Goal: Information Seeking & Learning: Find specific fact

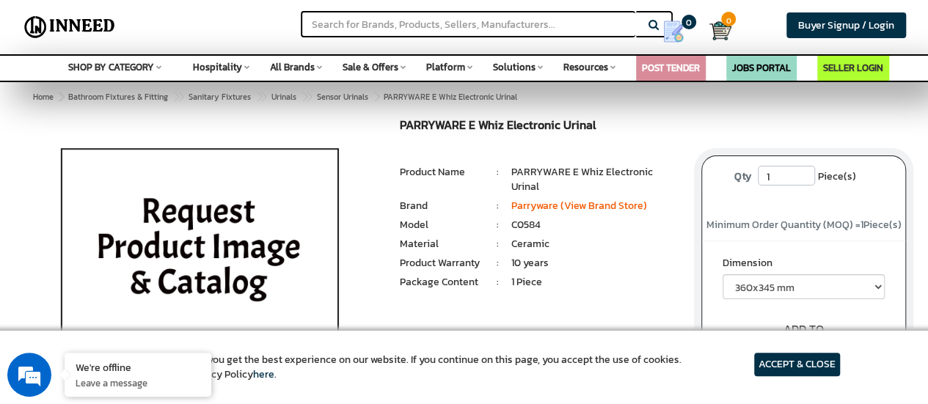
click at [760, 355] on article "ACCEPT & CLOSE" at bounding box center [797, 364] width 86 height 23
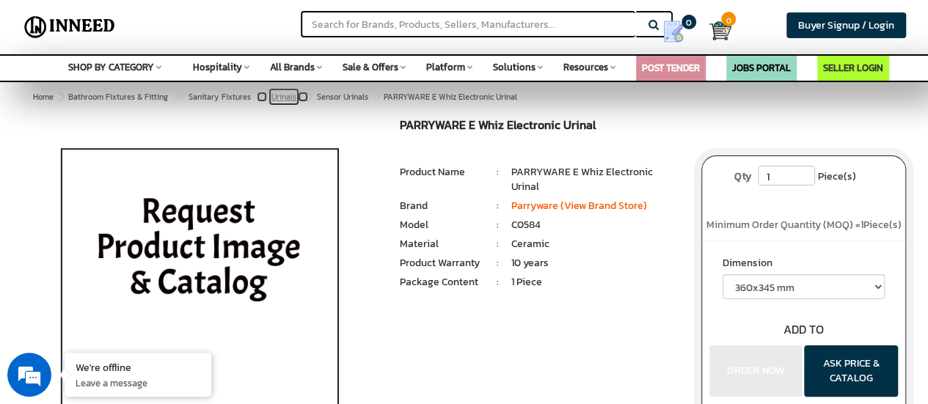
click at [280, 95] on span "Urinals" at bounding box center [283, 97] width 25 height 12
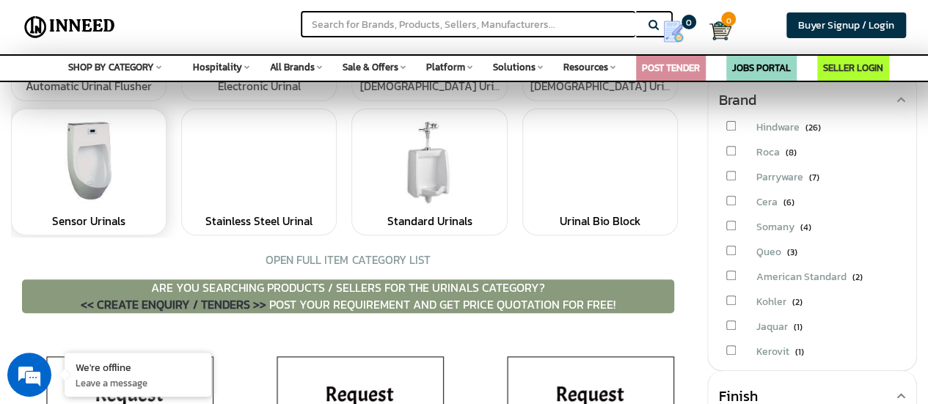
click at [94, 175] on link at bounding box center [88, 163] width 139 height 92
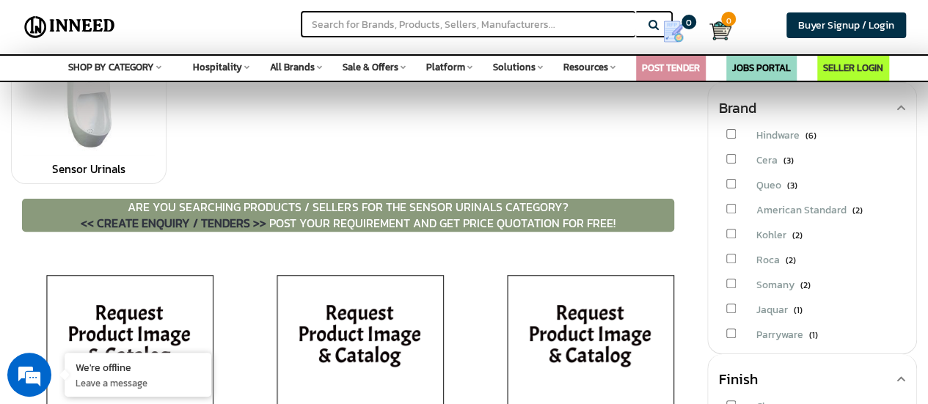
scroll to position [136, 0]
click at [732, 255] on input "checkbox" at bounding box center [731, 260] width 10 height 10
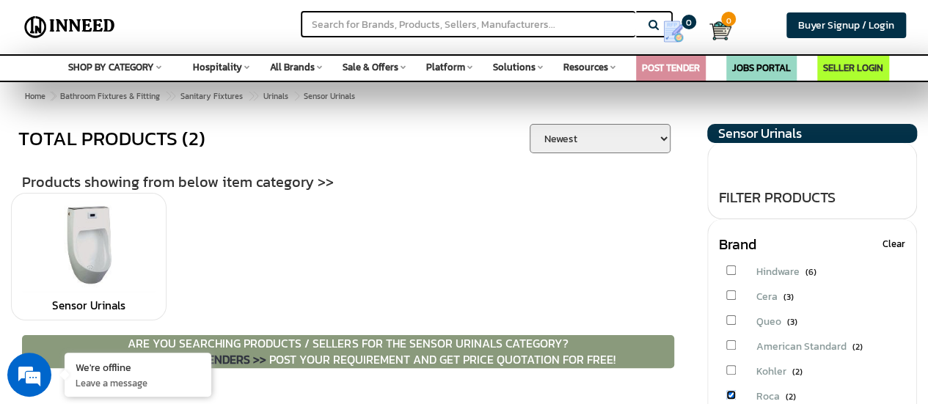
scroll to position [154, 0]
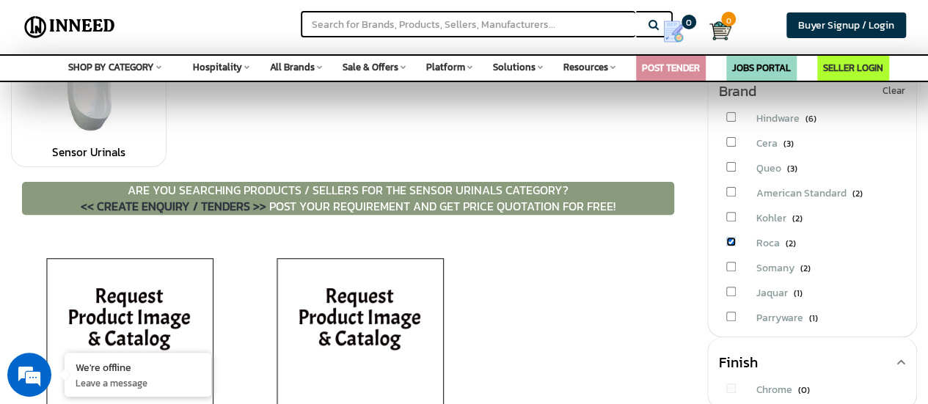
click at [732, 237] on input "checkbox" at bounding box center [731, 242] width 10 height 10
checkbox input "false"
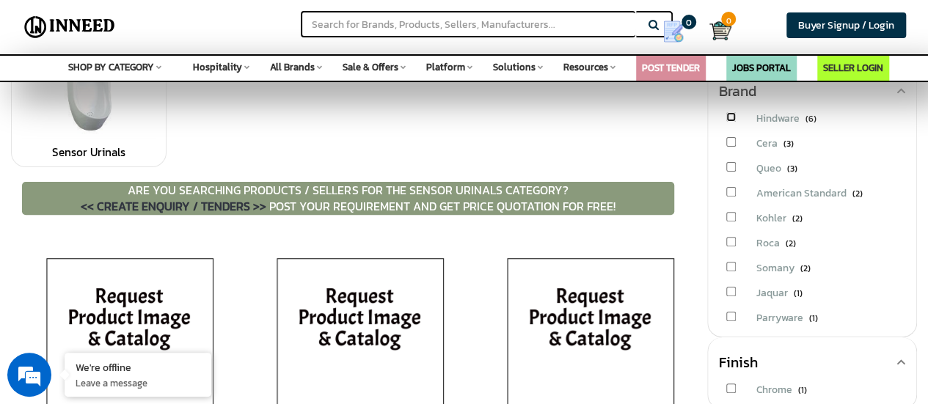
click at [730, 115] on input "checkbox" at bounding box center [731, 117] width 10 height 10
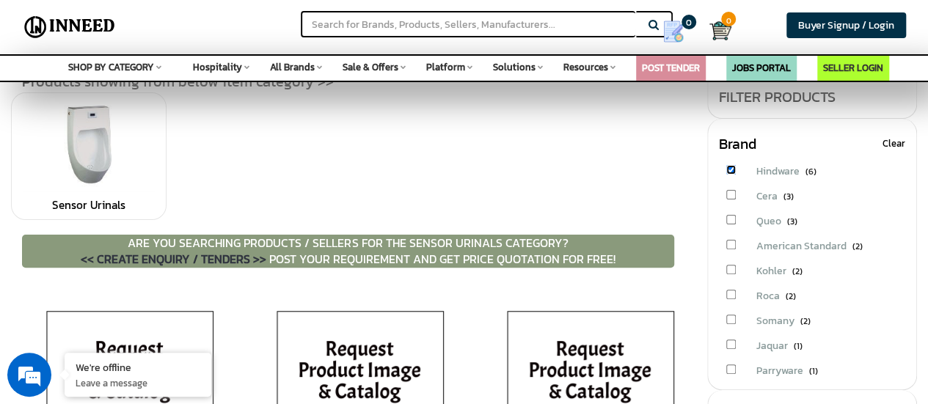
scroll to position [102, 0]
click at [726, 167] on input "checkbox" at bounding box center [731, 169] width 10 height 10
checkbox input "false"
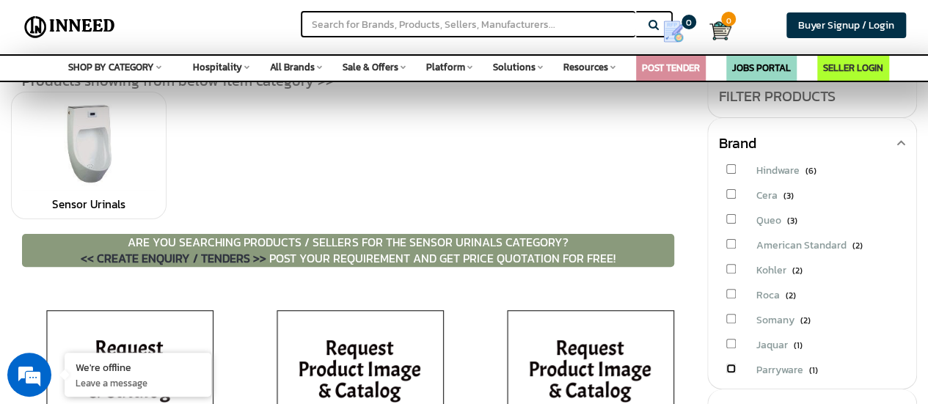
click at [727, 368] on input "checkbox" at bounding box center [731, 369] width 10 height 10
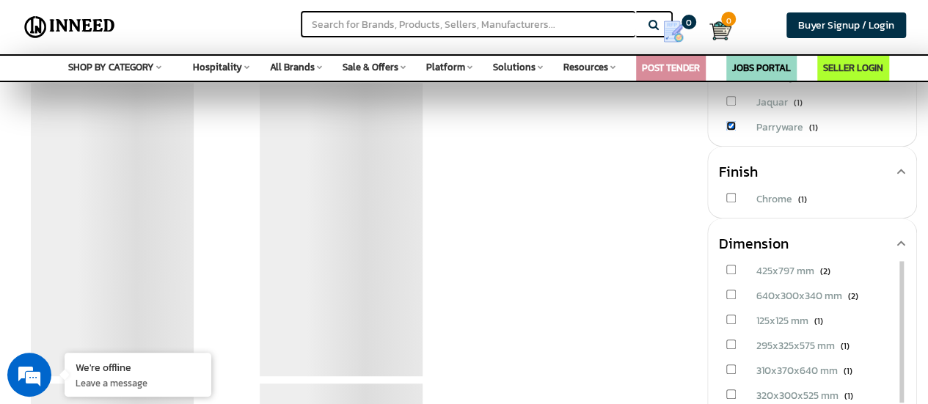
scroll to position [457, 0]
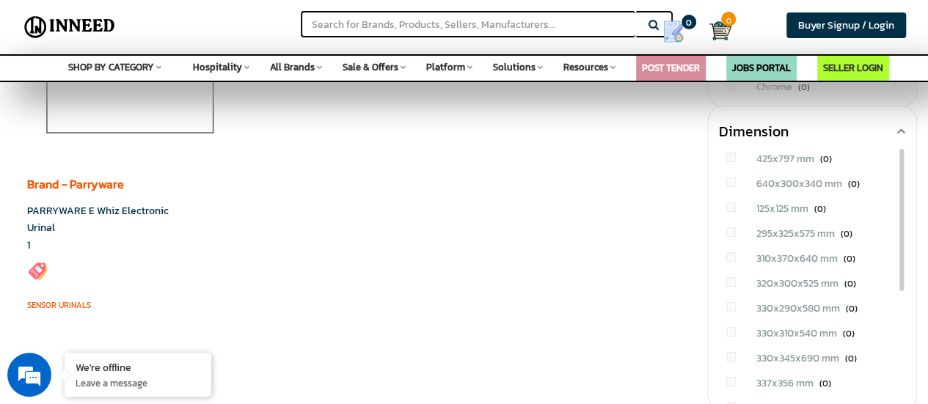
drag, startPoint x: 509, startPoint y: 332, endPoint x: 442, endPoint y: 246, distance: 109.8
click at [442, 246] on div "Brand - Parryware PARRYWARE E Whiz Electronic Urinal 1" at bounding box center [346, 119] width 660 height 401
click at [109, 207] on link "PARRYWARE E Whiz Electronic Urinal" at bounding box center [98, 219] width 142 height 32
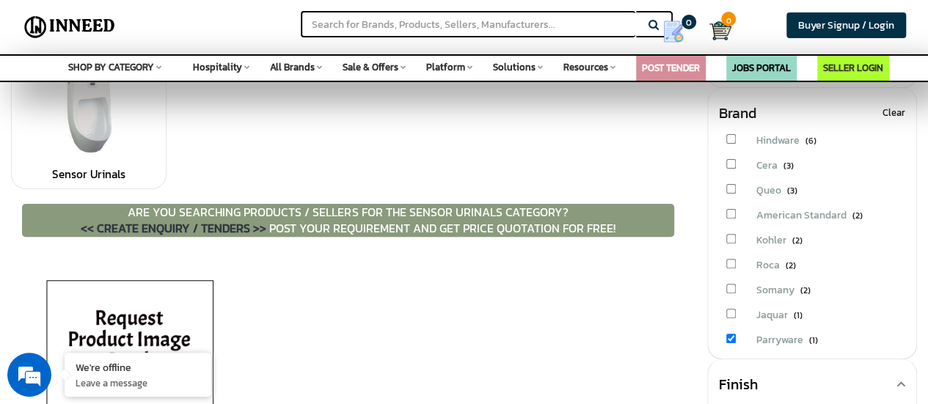
scroll to position [133, 0]
click at [732, 333] on input "checkbox" at bounding box center [731, 338] width 10 height 10
checkbox input "false"
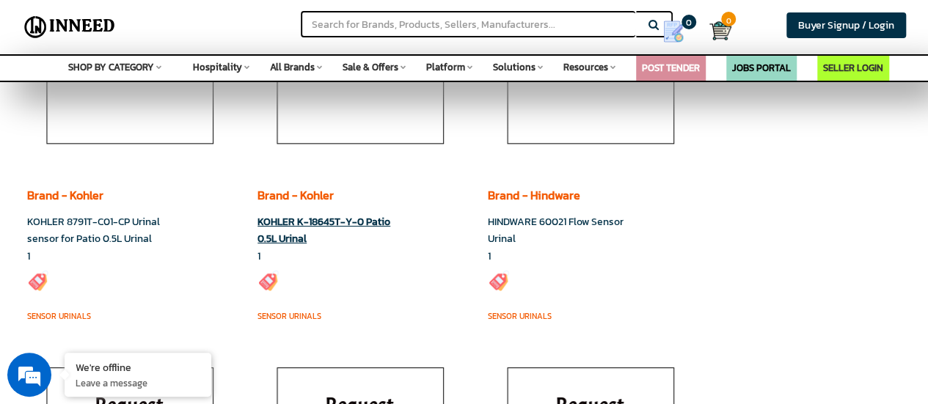
scroll to position [2503, 0]
click at [292, 226] on link "KOHLER K-18645T-Y-0 Patio 0.5L Urinal" at bounding box center [324, 230] width 133 height 32
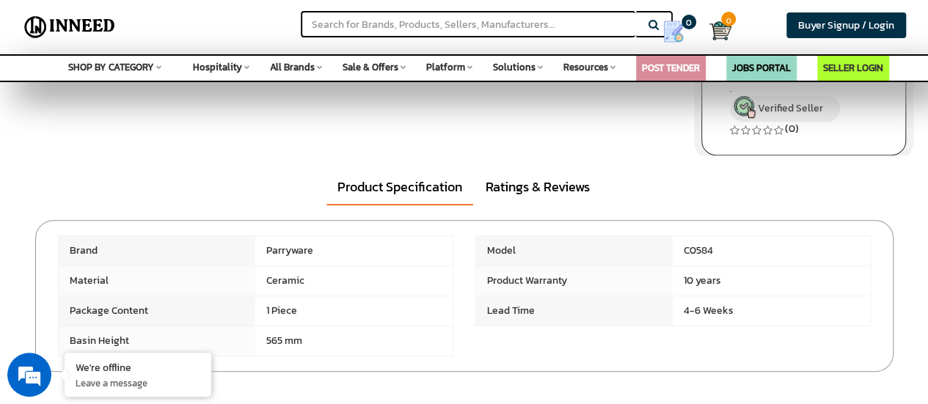
scroll to position [368, 0]
click at [599, 68] on span "Resources" at bounding box center [585, 67] width 45 height 14
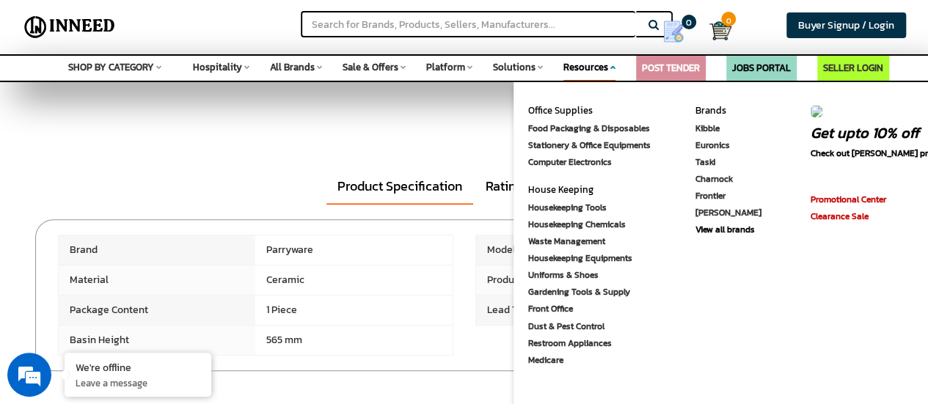
click at [610, 67] on icon at bounding box center [612, 67] width 5 height 8
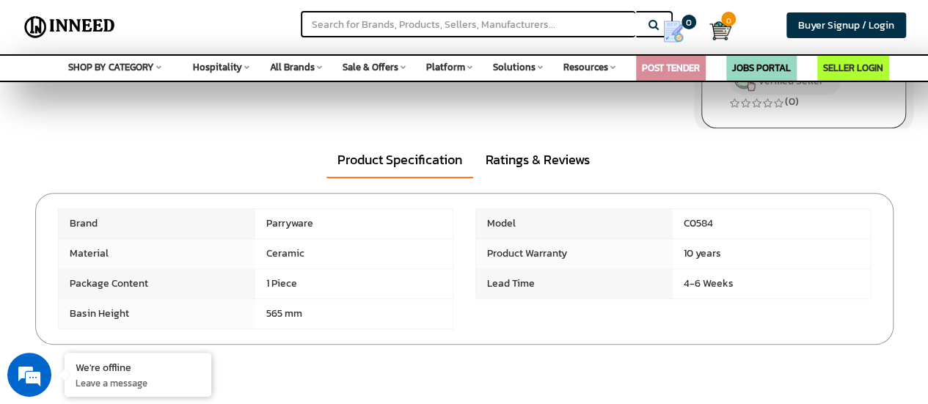
scroll to position [0, 0]
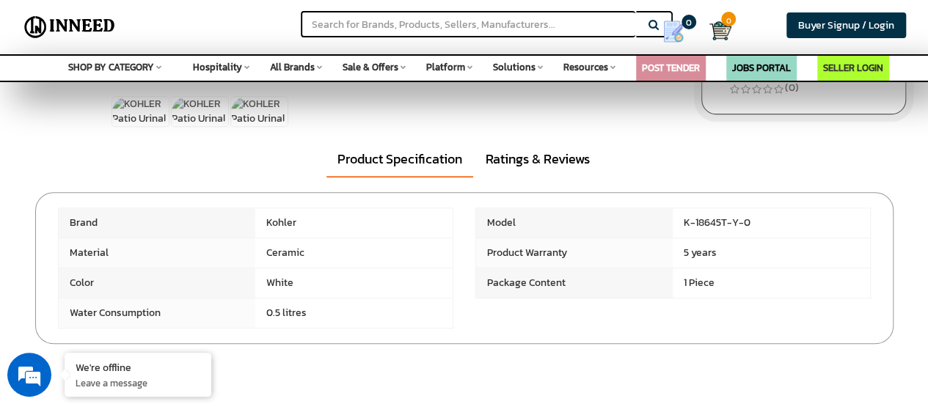
drag, startPoint x: 750, startPoint y: 221, endPoint x: 685, endPoint y: 226, distance: 64.8
click at [685, 226] on span "K-18645T-Y-0" at bounding box center [771, 222] width 197 height 29
copy span "K-18645T-Y-0"
